Goal: Transaction & Acquisition: Purchase product/service

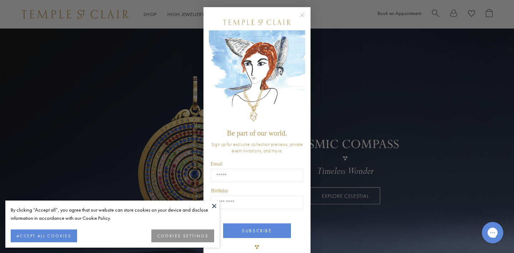
click at [298, 16] on circle "Close dialog" at bounding box center [302, 15] width 9 height 9
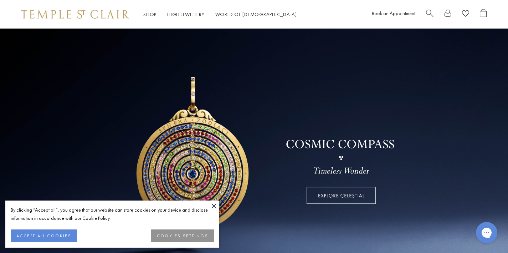
click at [47, 235] on button "ACCEPT ALL COOKIES" at bounding box center [44, 235] width 66 height 13
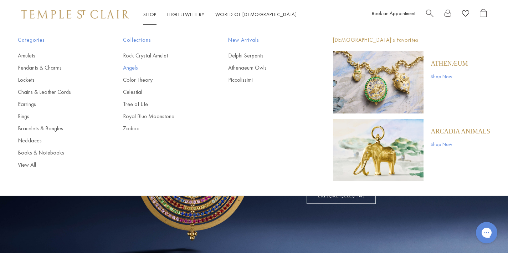
click at [136, 71] on link "Angels" at bounding box center [161, 68] width 77 height 8
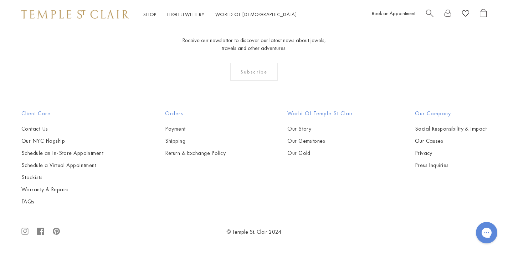
scroll to position [726, 0]
click at [0, 0] on img at bounding box center [0, 0] width 0 height 0
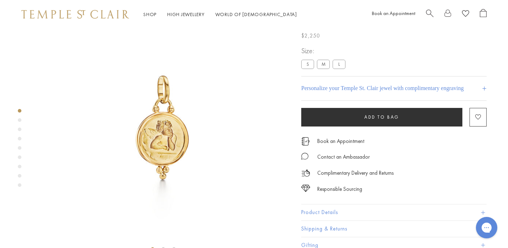
click at [17, 121] on div at bounding box center [156, 126] width 312 height 253
click at [20, 121] on div "Product gallery navigation" at bounding box center [20, 120] width 4 height 4
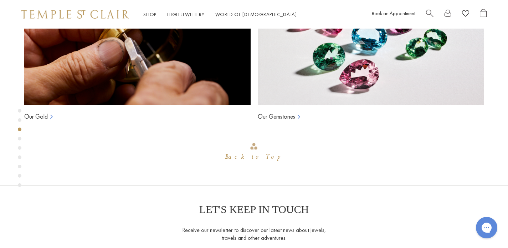
scroll to position [559, 0]
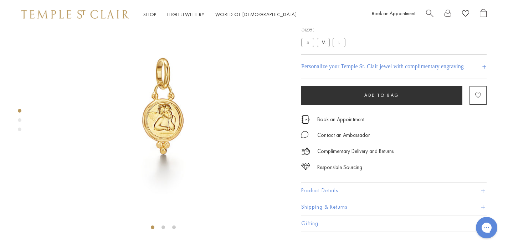
scroll to position [68, 0]
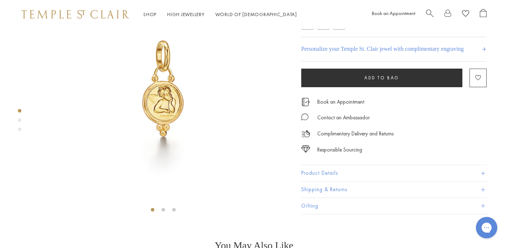
click at [328, 181] on button "Product Details" at bounding box center [393, 173] width 185 height 16
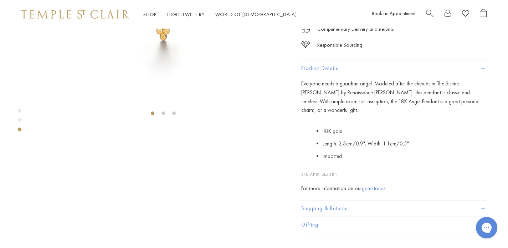
scroll to position [0, 0]
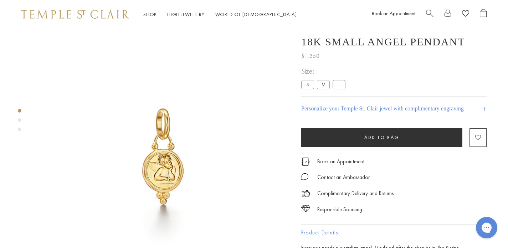
scroll to position [29, 0]
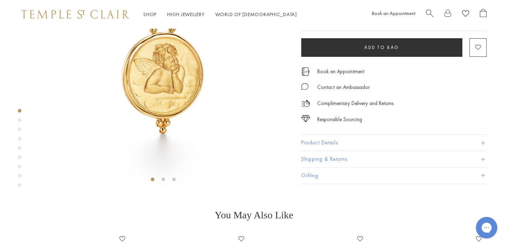
click at [305, 151] on button "Product Details" at bounding box center [393, 143] width 185 height 16
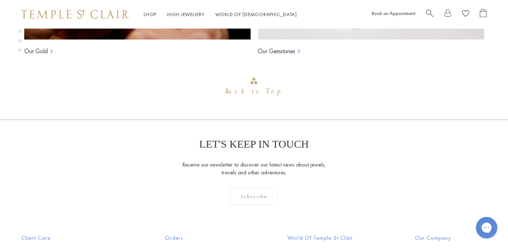
scroll to position [729, 1]
drag, startPoint x: 508, startPoint y: 50, endPoint x: 508, endPoint y: 124, distance: 73.8
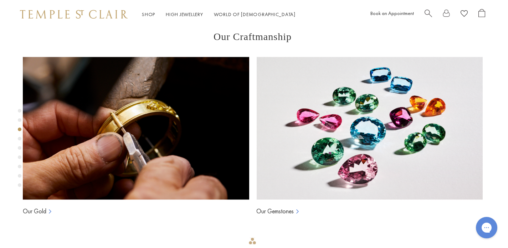
scroll to position [547, 1]
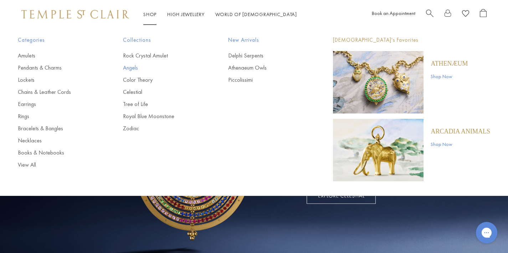
click at [133, 66] on link "Angels" at bounding box center [161, 68] width 77 height 8
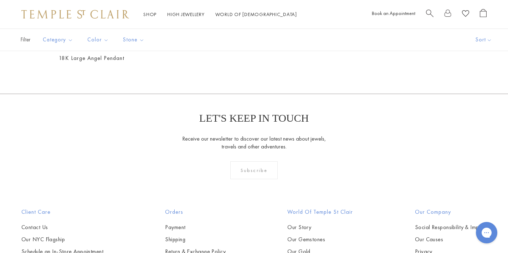
scroll to position [402, 0]
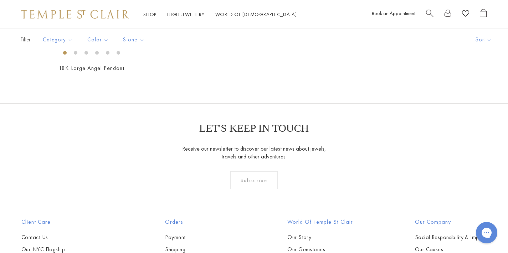
click at [0, 0] on img at bounding box center [0, 0] width 0 height 0
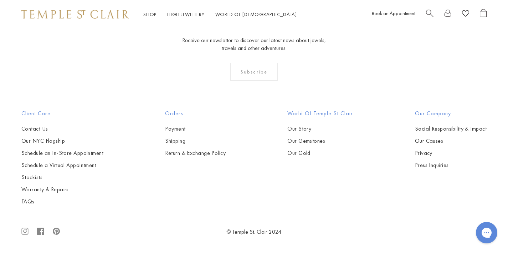
scroll to position [547, 0]
click at [0, 0] on img at bounding box center [0, 0] width 0 height 0
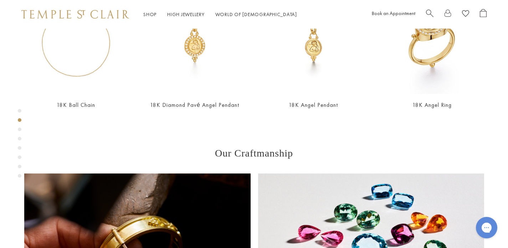
scroll to position [342, 0]
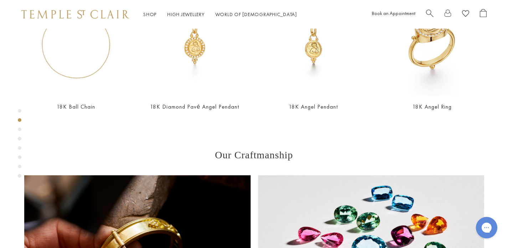
click at [18, 129] on div "Product gallery navigation" at bounding box center [20, 129] width 4 height 4
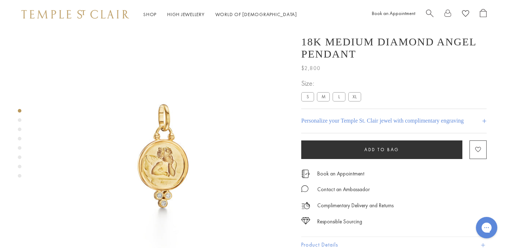
click at [20, 152] on div "Product gallery navigation" at bounding box center [20, 145] width 4 height 76
click at [20, 149] on div "Product gallery navigation" at bounding box center [20, 148] width 4 height 4
click at [20, 137] on div "Product gallery navigation" at bounding box center [20, 139] width 4 height 4
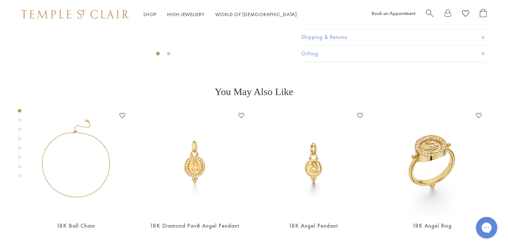
scroll to position [255, 0]
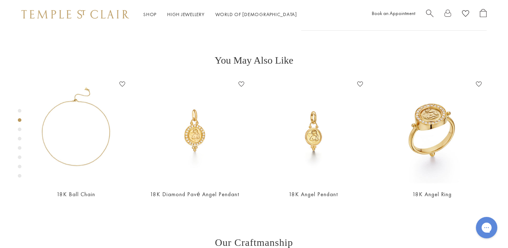
click at [20, 157] on div "Product gallery navigation" at bounding box center [20, 157] width 4 height 4
click at [20, 167] on div "Product gallery navigation" at bounding box center [20, 166] width 4 height 4
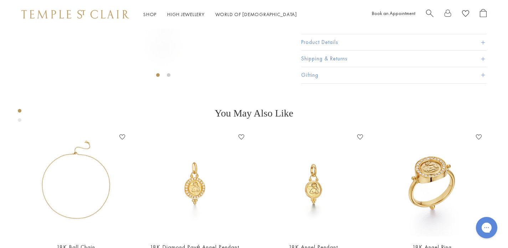
scroll to position [29, 0]
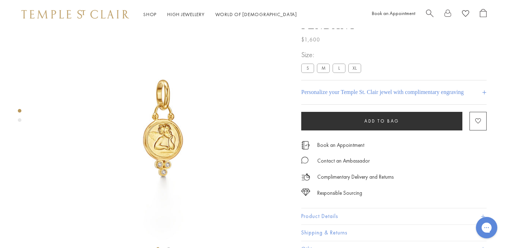
scroll to position [255, 0]
